Goal: Use online tool/utility: Utilize a website feature to perform a specific function

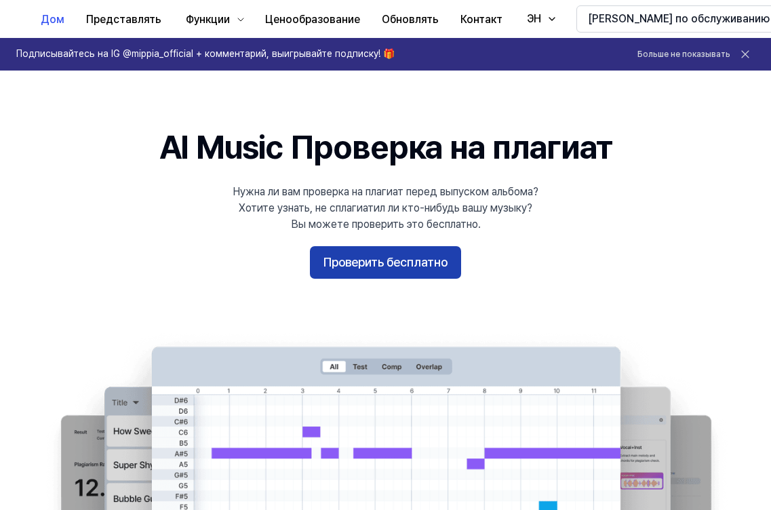
click at [421, 266] on button "Проверить бесплатно" at bounding box center [385, 262] width 151 height 33
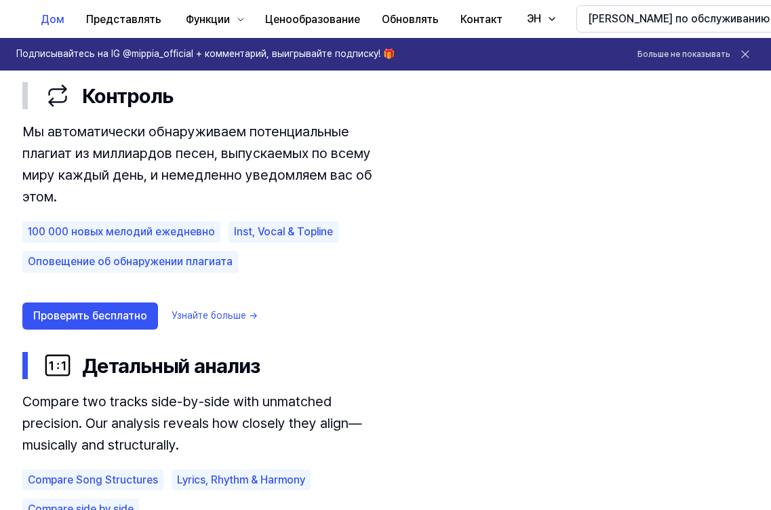
scroll to position [882, 0]
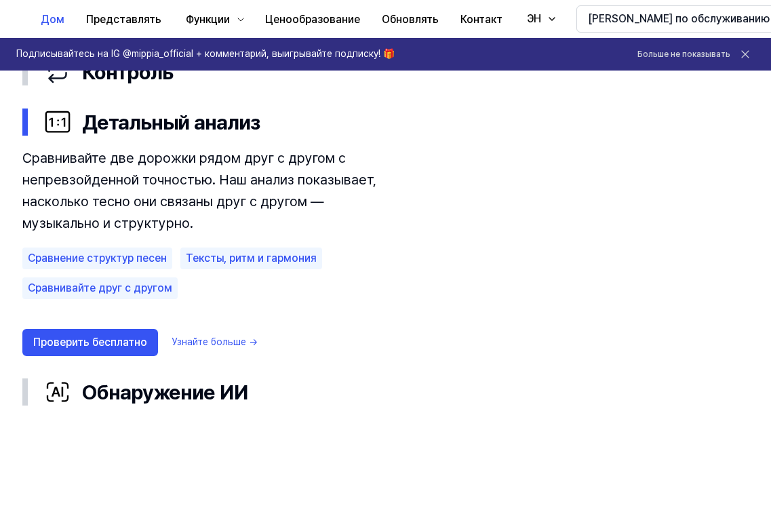
click at [214, 339] on link "Узнайте больше →" at bounding box center [215, 343] width 86 height 14
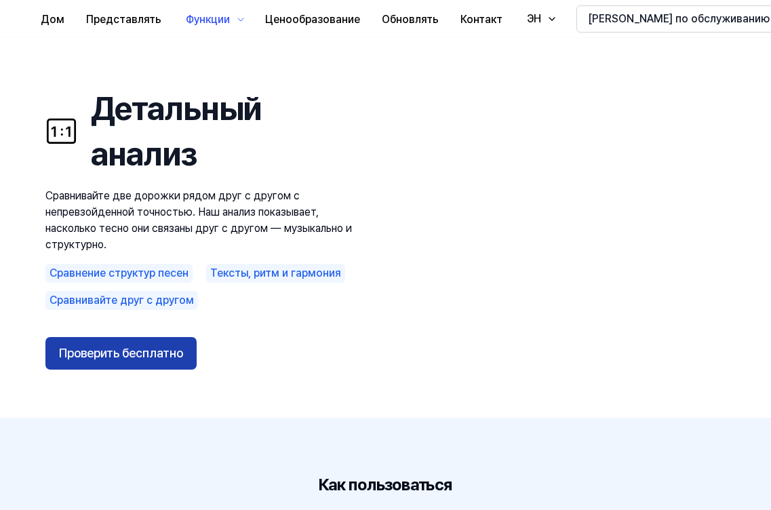
click at [139, 354] on button "Проверить бесплатно" at bounding box center [120, 353] width 151 height 33
